Goal: Find contact information: Find contact information

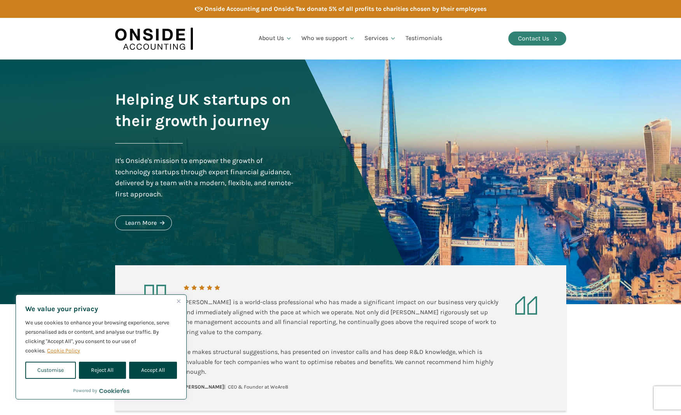
click at [538, 37] on div "Contact Us" at bounding box center [533, 38] width 31 height 10
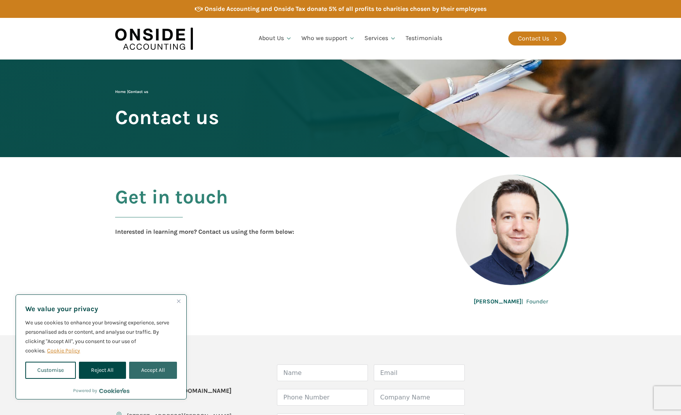
click at [163, 374] on button "Accept All" at bounding box center [153, 370] width 48 height 17
checkbox input "true"
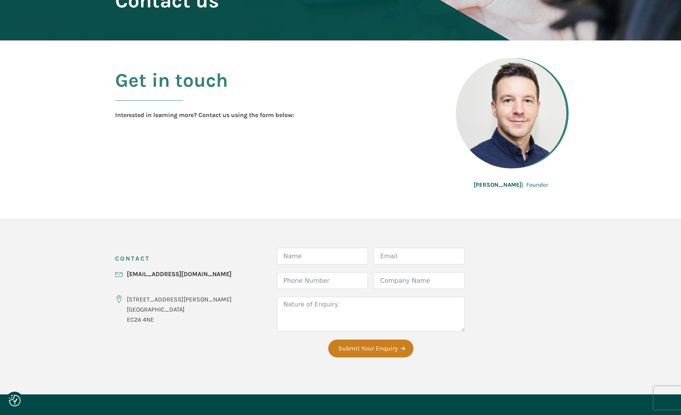
scroll to position [156, 0]
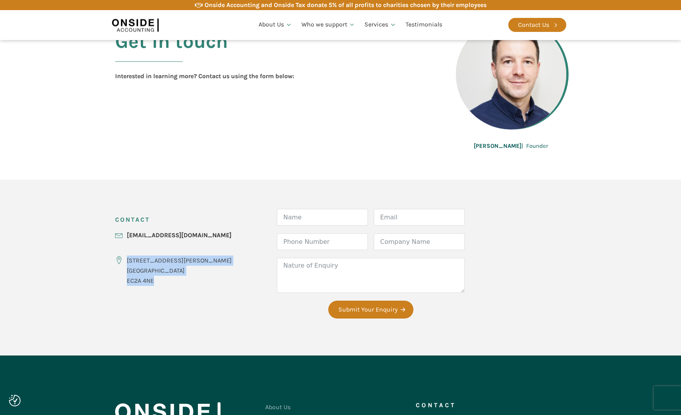
drag, startPoint x: 125, startPoint y: 257, endPoint x: 176, endPoint y: 284, distance: 57.2
click at [176, 284] on div "86-90 Paul Street London EC2A 4NE" at bounding box center [173, 271] width 117 height 30
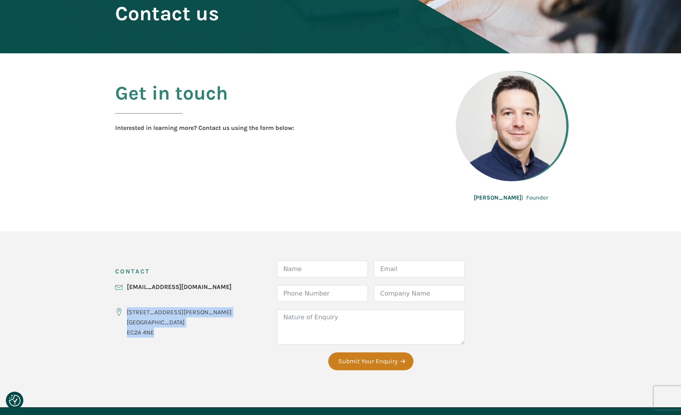
scroll to position [117, 0]
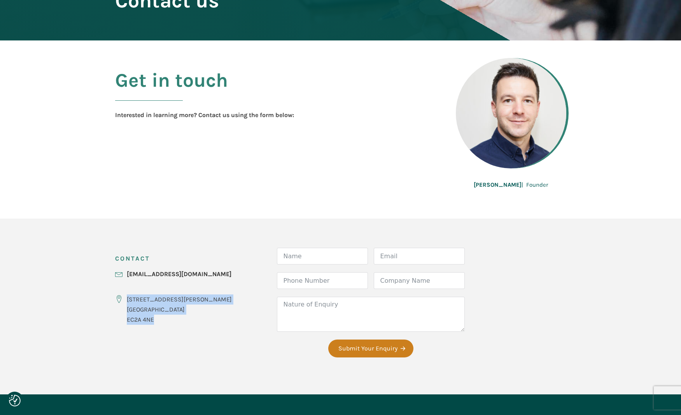
copy div "86-90 Paul Street London EC2A 4NE"
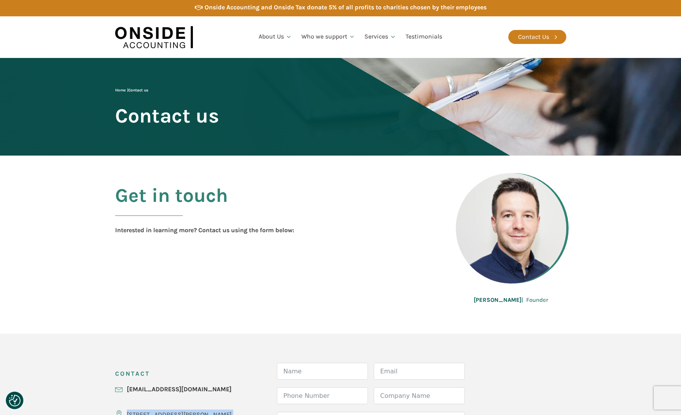
scroll to position [0, 0]
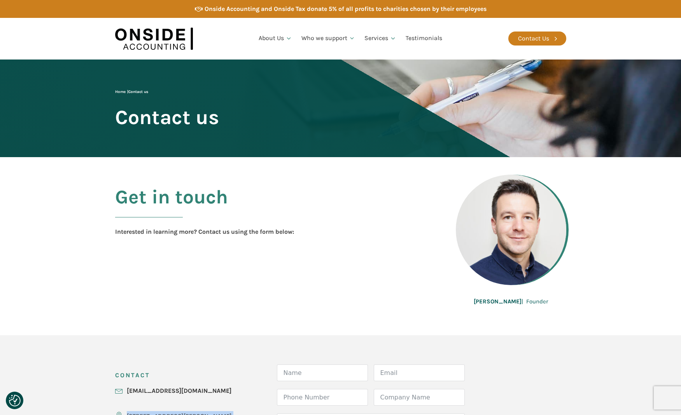
click at [119, 92] on link "Home" at bounding box center [120, 91] width 11 height 5
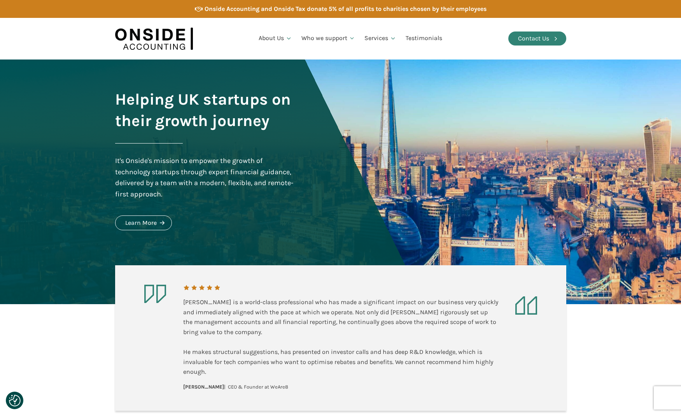
click at [539, 36] on div "Contact Us" at bounding box center [533, 38] width 31 height 10
